Goal: Task Accomplishment & Management: Use online tool/utility

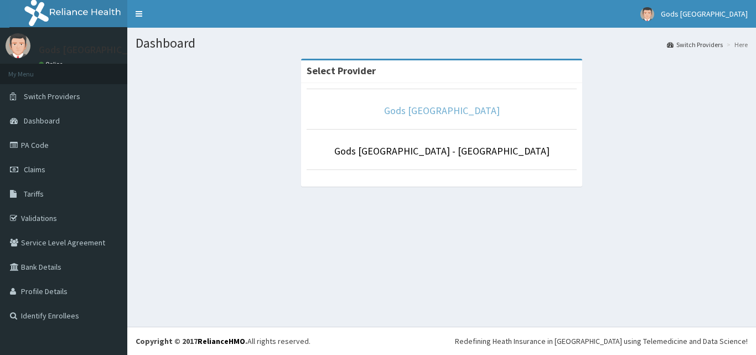
click at [420, 114] on link "Gods [GEOGRAPHIC_DATA]" at bounding box center [442, 110] width 116 height 13
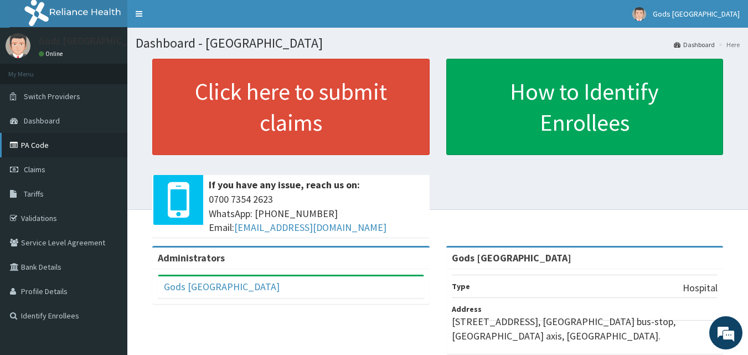
click at [28, 147] on link "PA Code" at bounding box center [63, 145] width 127 height 24
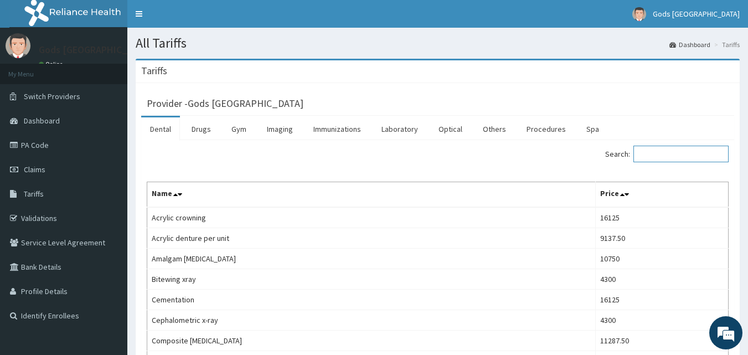
click at [649, 153] on input "Search:" at bounding box center [681, 154] width 95 height 17
click at [397, 126] on link "Laboratory" at bounding box center [400, 128] width 54 height 23
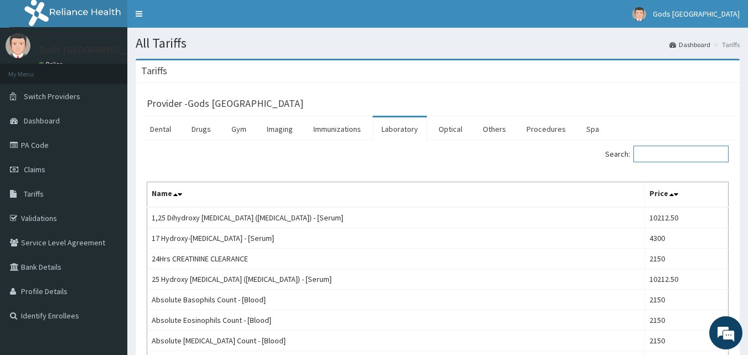
click at [657, 153] on input "Search:" at bounding box center [681, 154] width 95 height 17
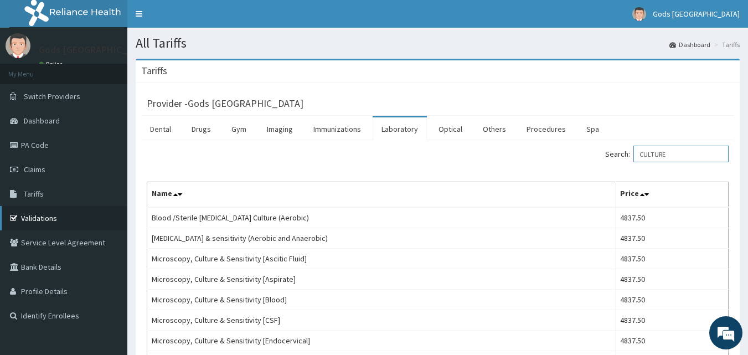
type input "CULTURE"
click at [35, 222] on link "Validations" at bounding box center [63, 218] width 127 height 24
click at [35, 139] on link "PA Code" at bounding box center [63, 145] width 127 height 24
